Goal: Transaction & Acquisition: Download file/media

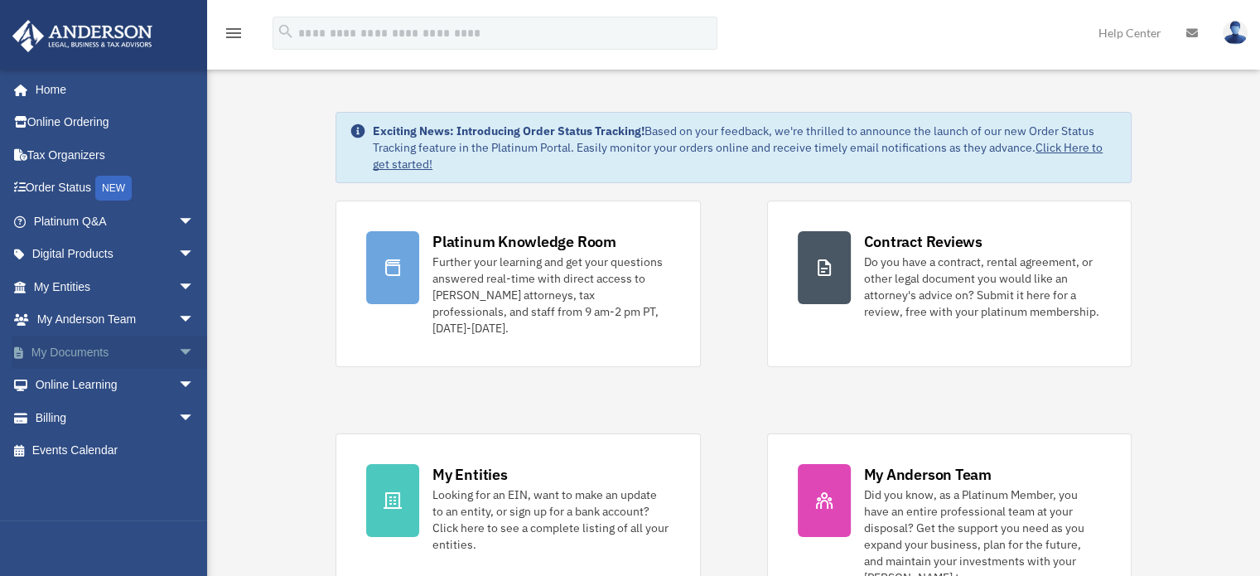
click at [110, 350] on link "My Documents arrow_drop_down" at bounding box center [116, 352] width 208 height 33
click at [178, 351] on span "arrow_drop_down" at bounding box center [194, 353] width 33 height 34
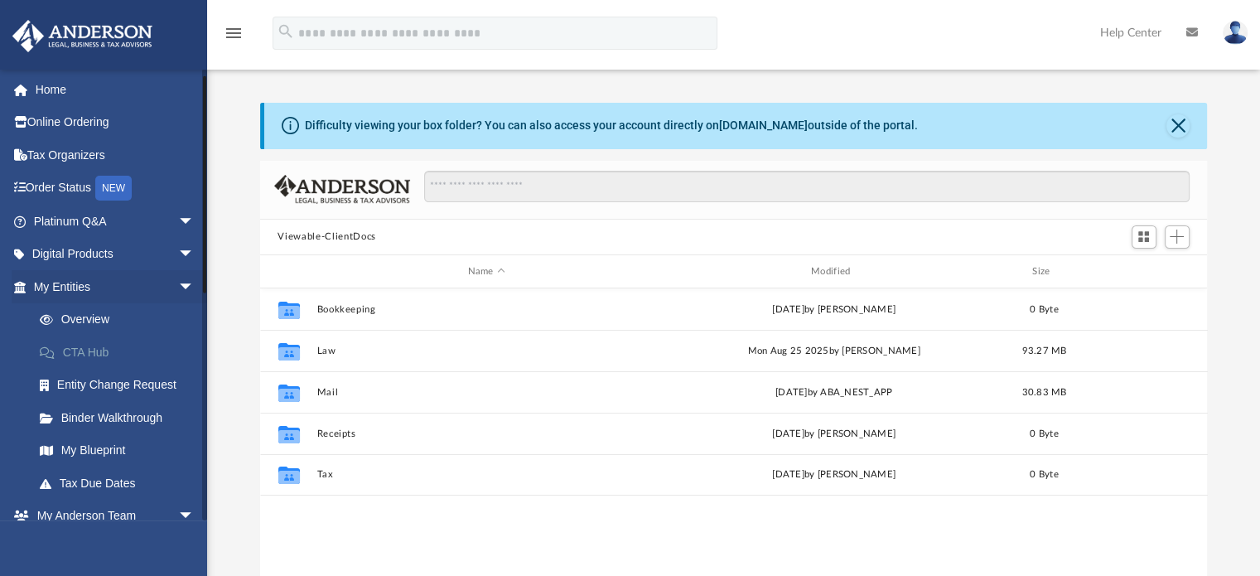
scroll to position [249, 0]
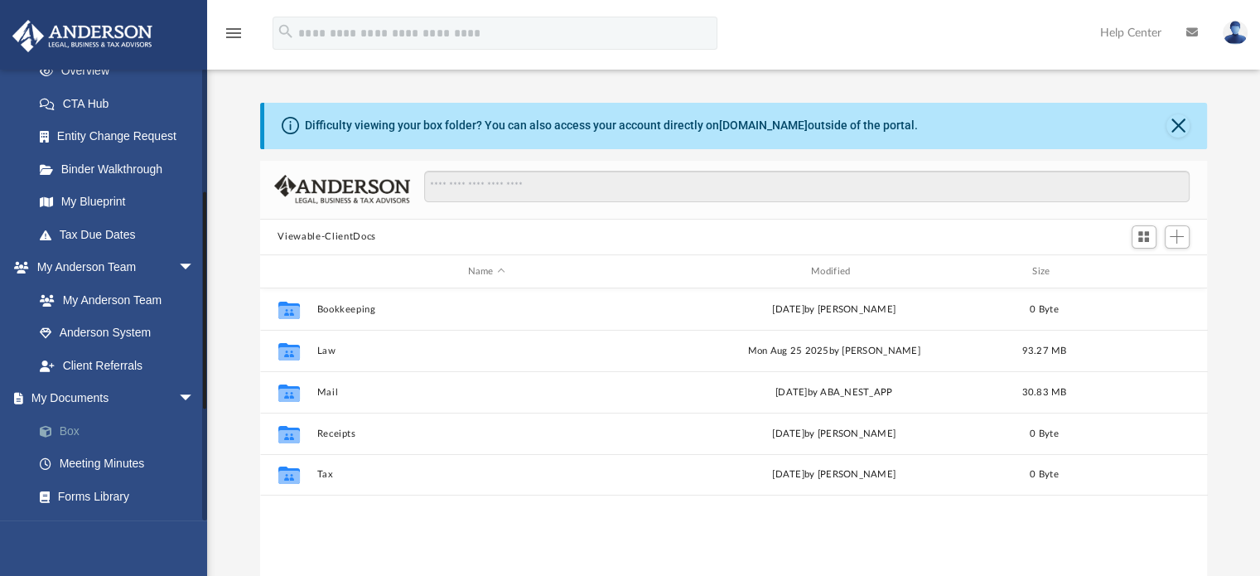
click at [63, 427] on link "Box" at bounding box center [121, 430] width 196 height 33
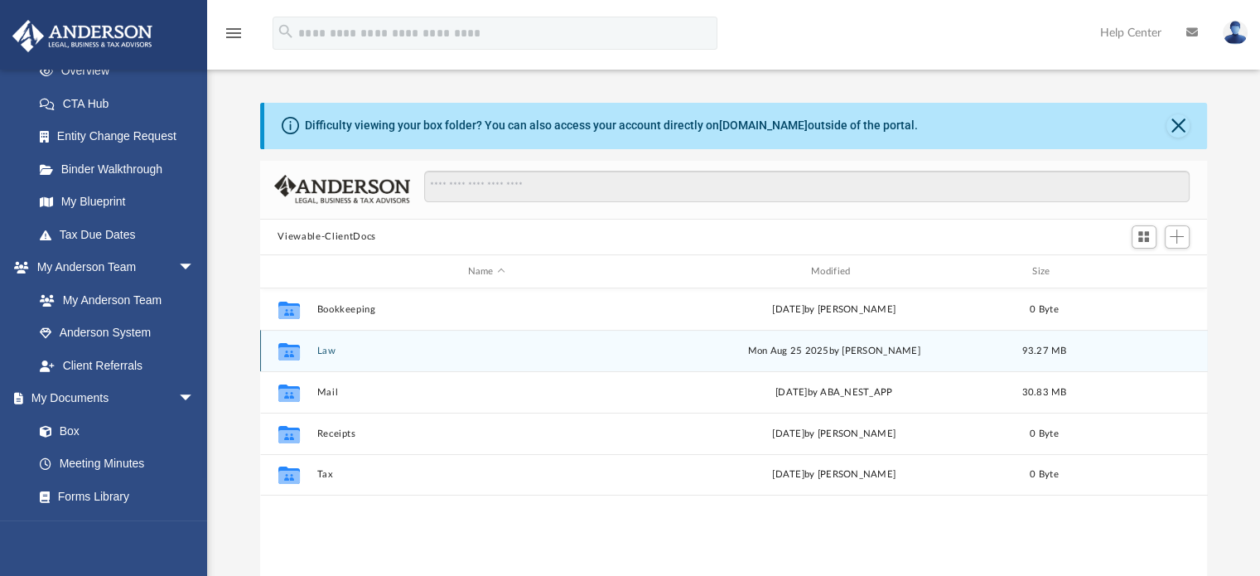
click at [324, 350] on button "Law" at bounding box center [486, 350] width 340 height 11
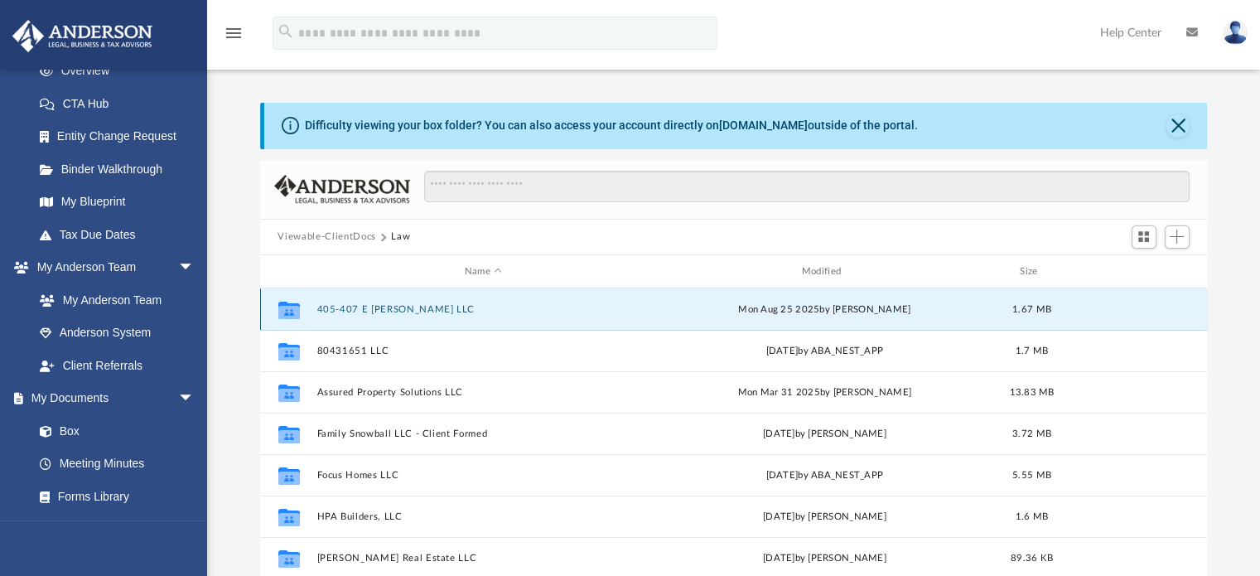
click at [389, 310] on button "405-407 E [PERSON_NAME] LLC" at bounding box center [483, 309] width 334 height 11
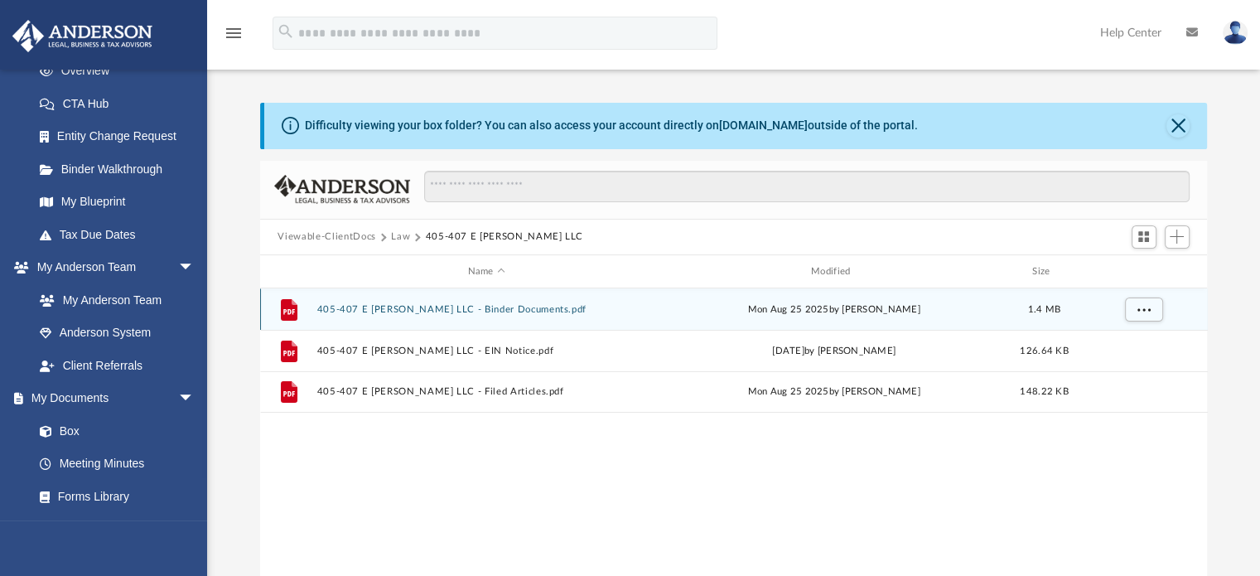
click at [505, 312] on button "405-407 E [PERSON_NAME] LLC - Binder Documents.pdf" at bounding box center [486, 309] width 340 height 11
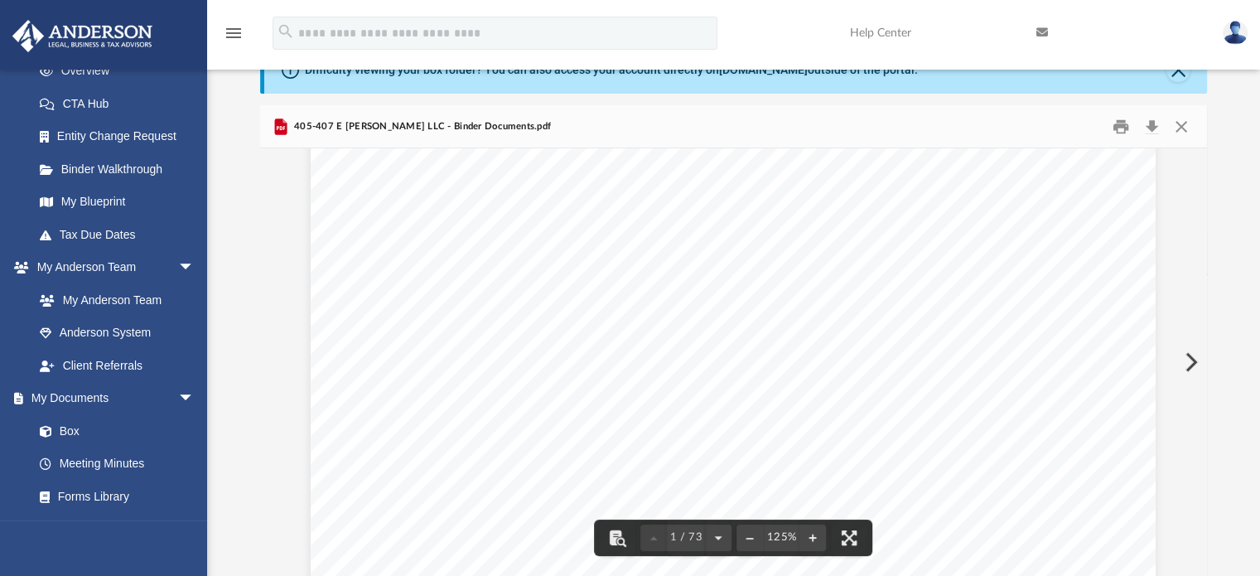
scroll to position [166, 0]
click at [1153, 128] on button "Download" at bounding box center [1152, 126] width 30 height 26
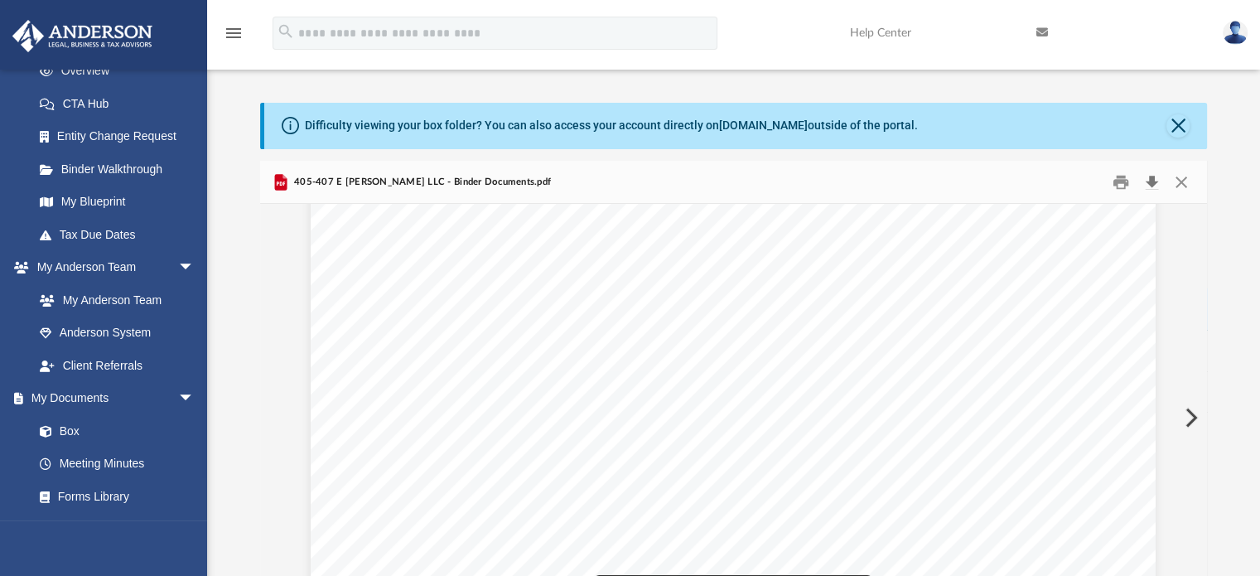
scroll to position [1325, 0]
